Goal: Information Seeking & Learning: Learn about a topic

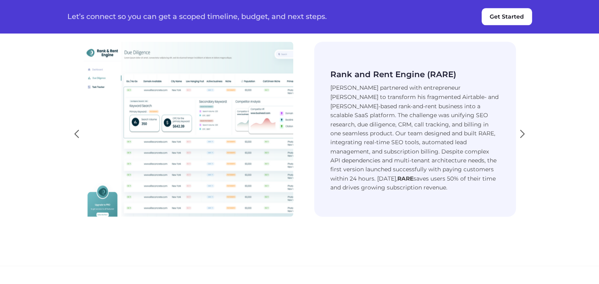
scroll to position [1449, 0]
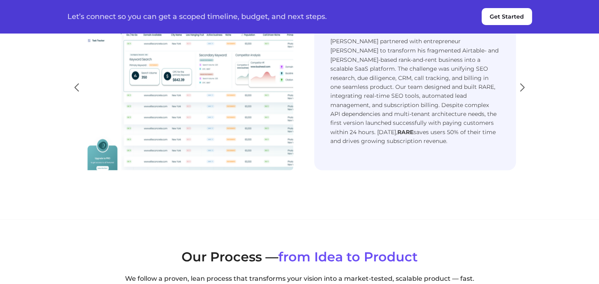
drag, startPoint x: 143, startPoint y: 70, endPoint x: 458, endPoint y: 91, distance: 315.4
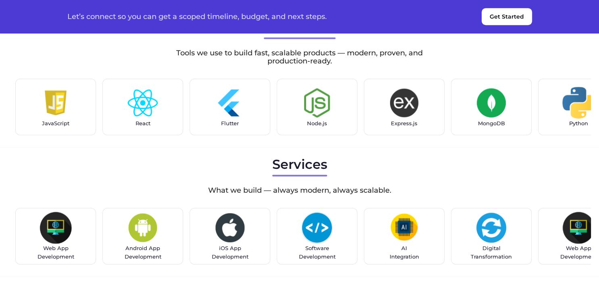
scroll to position [2173, 0]
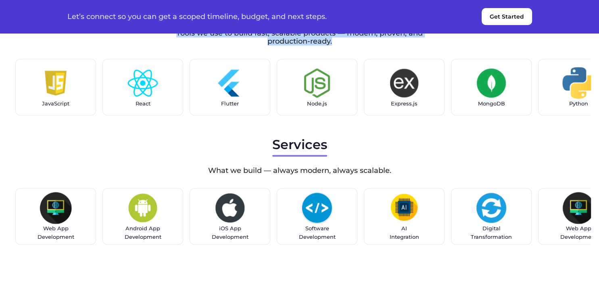
drag, startPoint x: 173, startPoint y: 161, endPoint x: 393, endPoint y: 175, distance: 221.2
click at [393, 128] on section "Tech Stack Tools we use to build fast, scalable products — modern, proven, and …" at bounding box center [299, 58] width 599 height 137
drag, startPoint x: 345, startPoint y: 177, endPoint x: 174, endPoint y: 165, distance: 171.9
click at [174, 45] on p "Tools we use to build fast, scalable products — modern, proven, and production-…" at bounding box center [300, 37] width 258 height 16
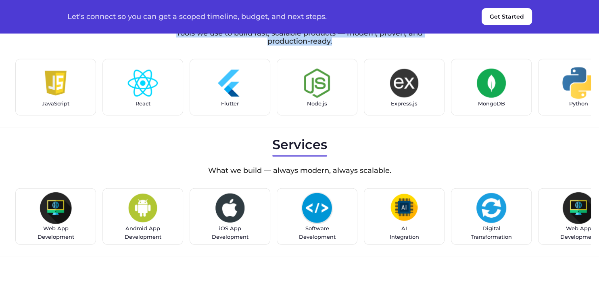
copy p "Tools we use to build fast, scalable products — modern, proven, and production-…"
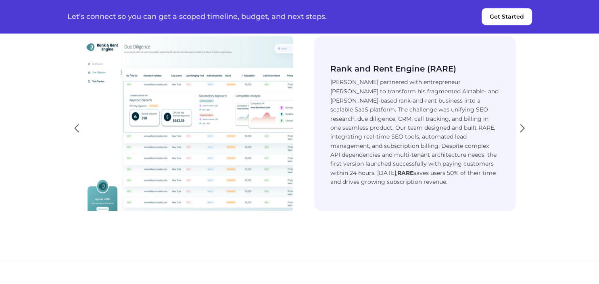
scroll to position [1406, 0]
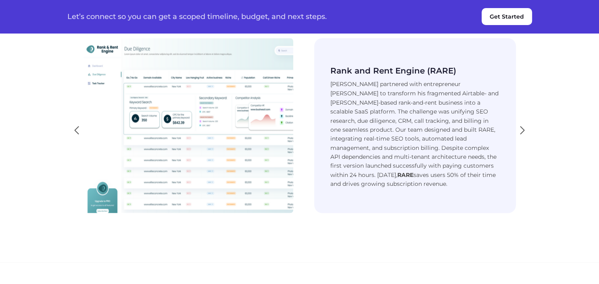
drag, startPoint x: 119, startPoint y: 111, endPoint x: 454, endPoint y: 128, distance: 335.4
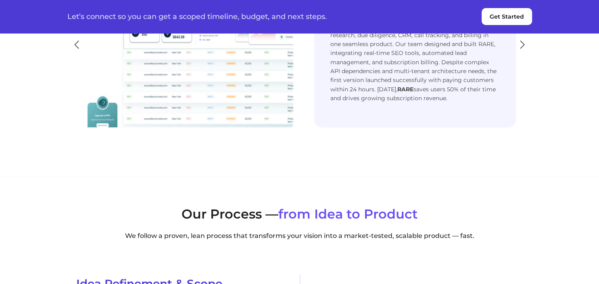
click at [522, 53] on div "Next slide" at bounding box center [522, 45] width 11 height 18
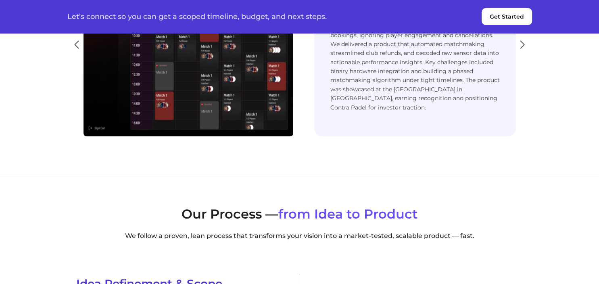
click at [523, 53] on div "Next slide" at bounding box center [522, 45] width 11 height 18
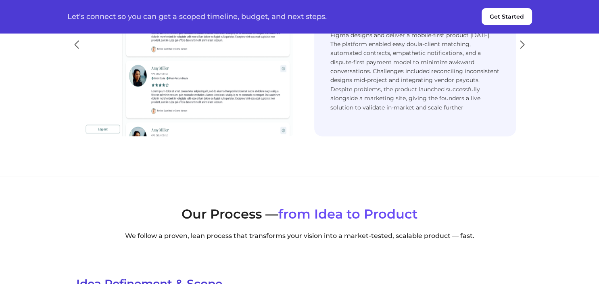
click at [523, 53] on div "Next slide" at bounding box center [522, 45] width 11 height 18
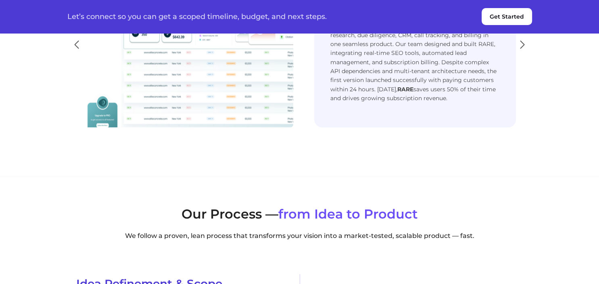
click at [523, 53] on div "Next slide" at bounding box center [522, 45] width 11 height 18
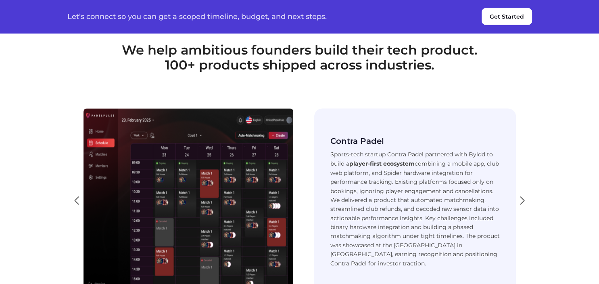
scroll to position [1363, 0]
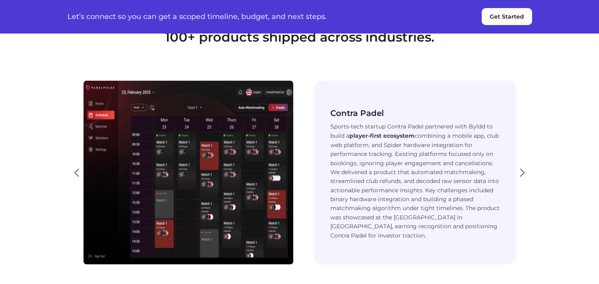
drag, startPoint x: 125, startPoint y: 160, endPoint x: 438, endPoint y: 170, distance: 313.3
click at [438, 45] on h2 "We help ambitious founders build their tech product. 100+ products shipped acro…" at bounding box center [299, 30] width 465 height 30
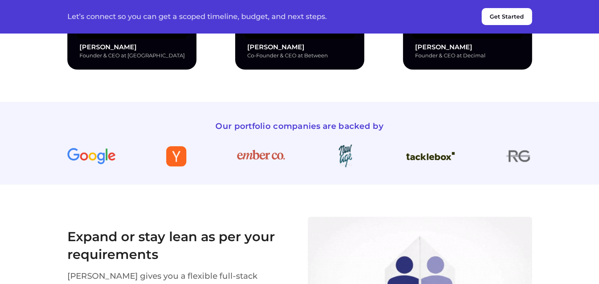
scroll to position [1150, 0]
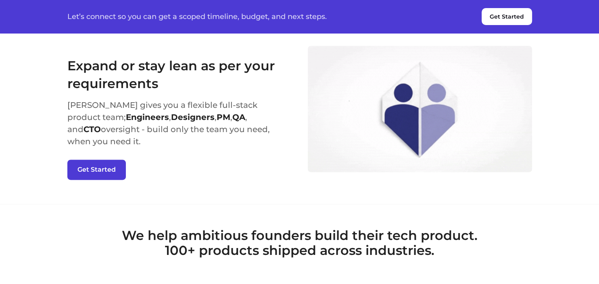
drag, startPoint x: 229, startPoint y: 101, endPoint x: 392, endPoint y: 99, distance: 163.0
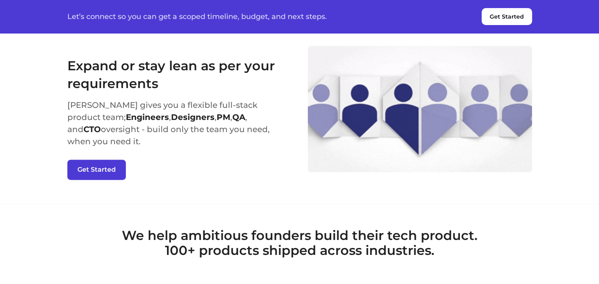
click at [235, 165] on div "Expand or stay lean as per your requirements Byldd gives you a flexible full-st…" at bounding box center [300, 108] width 484 height 190
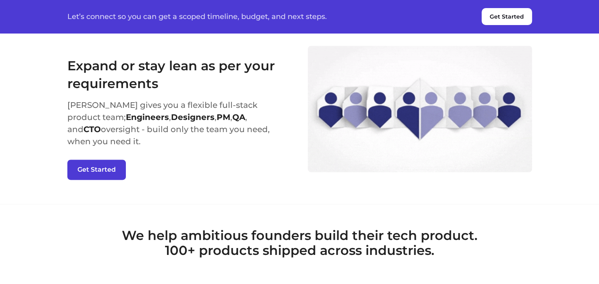
drag, startPoint x: 217, startPoint y: 98, endPoint x: 398, endPoint y: 96, distance: 180.8
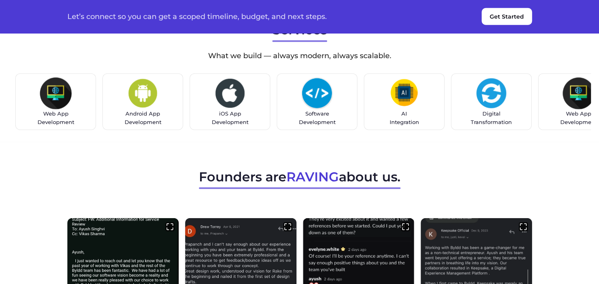
scroll to position [2344, 0]
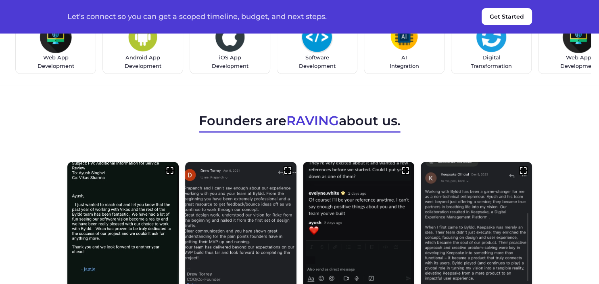
drag, startPoint x: 214, startPoint y: 133, endPoint x: 390, endPoint y: 137, distance: 176.0
click at [390, 86] on section "Services What we build — always modern, always scalable. Web App Development An…" at bounding box center [299, 21] width 599 height 129
click at [421, 86] on section "Services What we build — always modern, always scalable. Web App Development An…" at bounding box center [299, 21] width 599 height 129
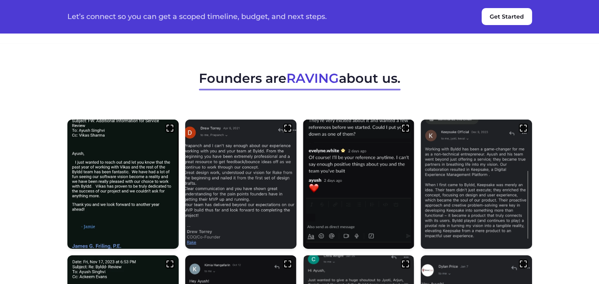
scroll to position [2557, 0]
